Goal: Task Accomplishment & Management: Use online tool/utility

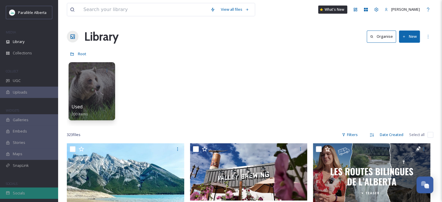
click at [20, 191] on span "Socials" at bounding box center [19, 193] width 12 height 6
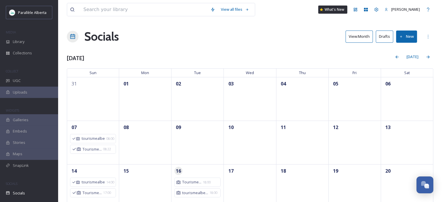
click at [365, 45] on div "Socials View: Month Drafts New" at bounding box center [250, 36] width 366 height 17
click at [365, 36] on button "View: Month" at bounding box center [359, 37] width 27 height 12
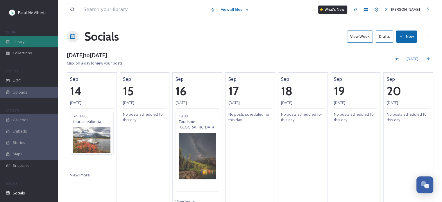
click at [28, 42] on div "Library" at bounding box center [29, 41] width 58 height 11
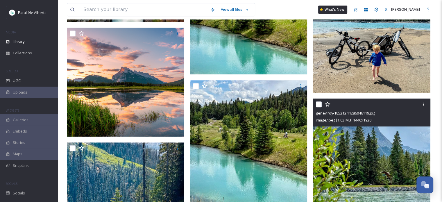
scroll to position [349, 0]
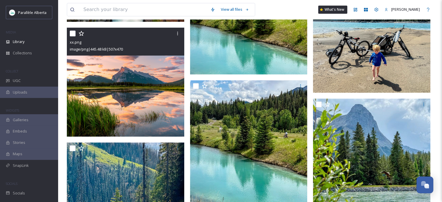
click at [121, 100] on img at bounding box center [125, 82] width 117 height 109
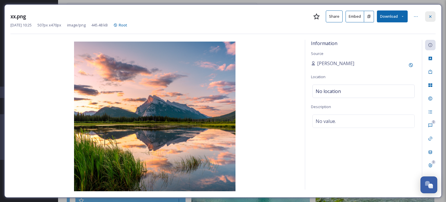
click at [429, 19] on div at bounding box center [430, 16] width 10 height 10
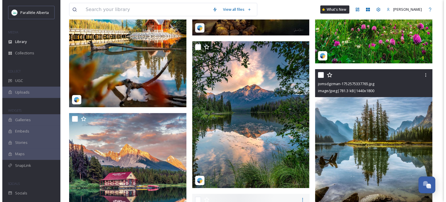
scroll to position [3981, 0]
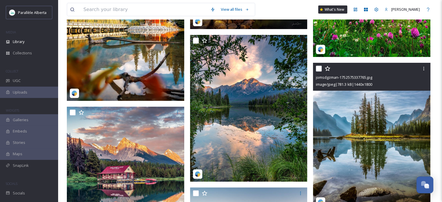
click at [378, 149] on img at bounding box center [371, 136] width 117 height 147
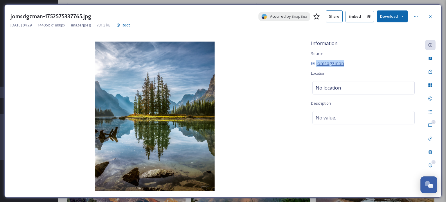
drag, startPoint x: 357, startPoint y: 66, endPoint x: 316, endPoint y: 64, distance: 41.3
click at [316, 64] on div "jomsdgzman" at bounding box center [363, 63] width 105 height 7
copy span "jomsdgzman"
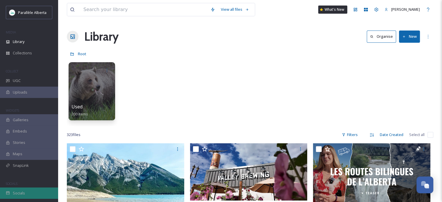
click at [20, 193] on span "Socials" at bounding box center [19, 193] width 12 height 6
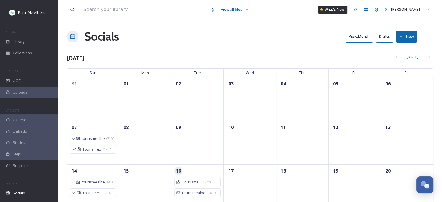
click at [346, 36] on button "View: Month" at bounding box center [359, 37] width 27 height 12
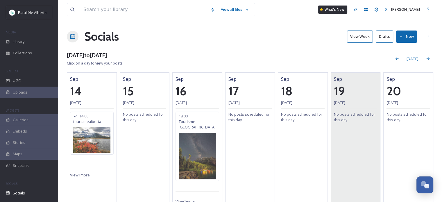
click at [359, 132] on div "[DATE] [DATE] No posts scheduled for this day." at bounding box center [356, 139] width 50 height 135
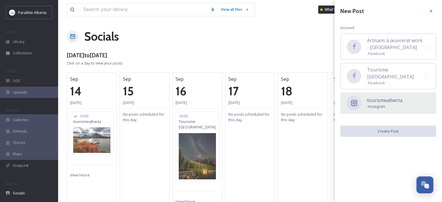
click at [386, 104] on span "- Instagram" at bounding box center [384, 107] width 35 height 6
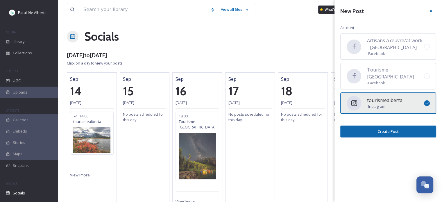
click at [386, 126] on button "Create Post" at bounding box center [388, 132] width 96 height 12
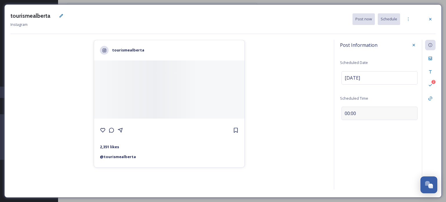
click at [348, 114] on span "00:00" at bounding box center [350, 113] width 11 height 7
click at [346, 112] on input "00:00" at bounding box center [359, 112] width 39 height 14
type input "09:00"
click at [416, 110] on icon at bounding box center [414, 112] width 5 height 5
click at [429, 55] on div "Files" at bounding box center [430, 58] width 10 height 10
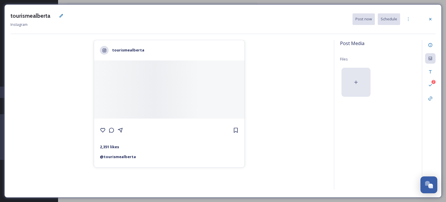
click at [361, 82] on div at bounding box center [356, 82] width 29 height 29
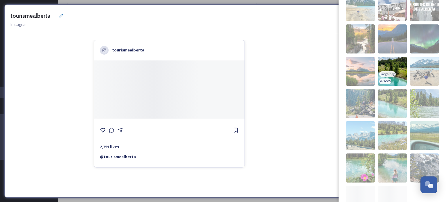
scroll to position [106, 0]
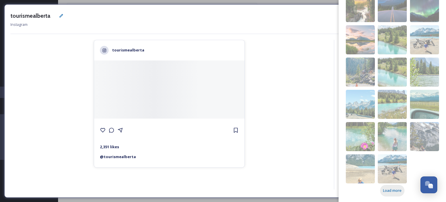
click at [387, 194] on div "Load more" at bounding box center [392, 190] width 24 height 11
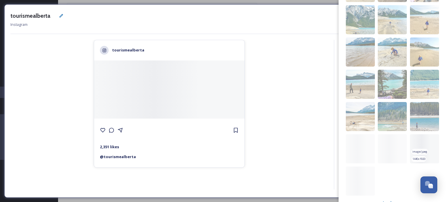
scroll to position [331, 0]
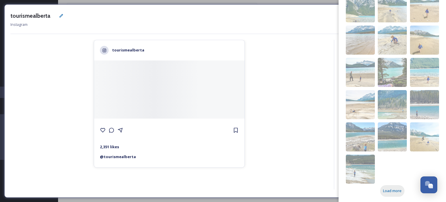
click at [393, 189] on span "Load more" at bounding box center [392, 191] width 19 height 6
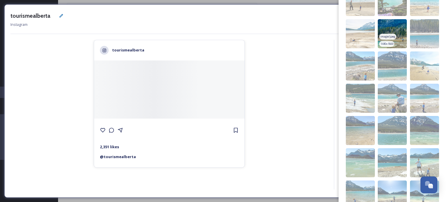
scroll to position [525, 0]
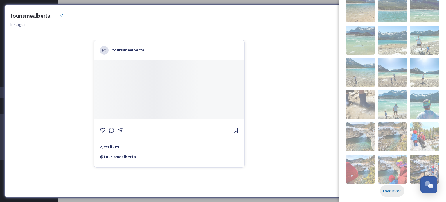
click at [393, 191] on span "Load more" at bounding box center [392, 191] width 19 height 6
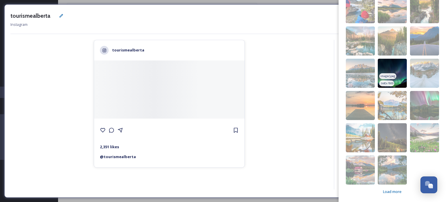
scroll to position [751, 0]
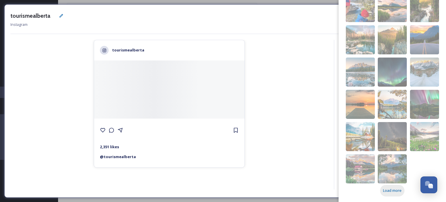
click at [390, 189] on span "Load more" at bounding box center [392, 191] width 19 height 6
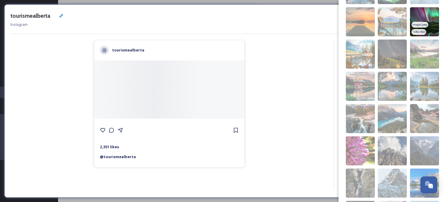
scroll to position [838, 0]
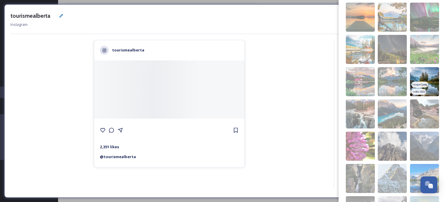
click at [417, 74] on img at bounding box center [424, 81] width 29 height 29
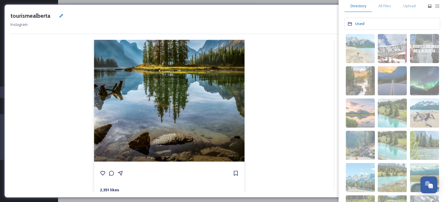
scroll to position [0, 0]
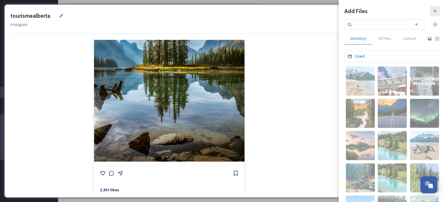
click at [433, 12] on icon at bounding box center [435, 11] width 5 height 5
